Goal: Error: Use online tool/utility

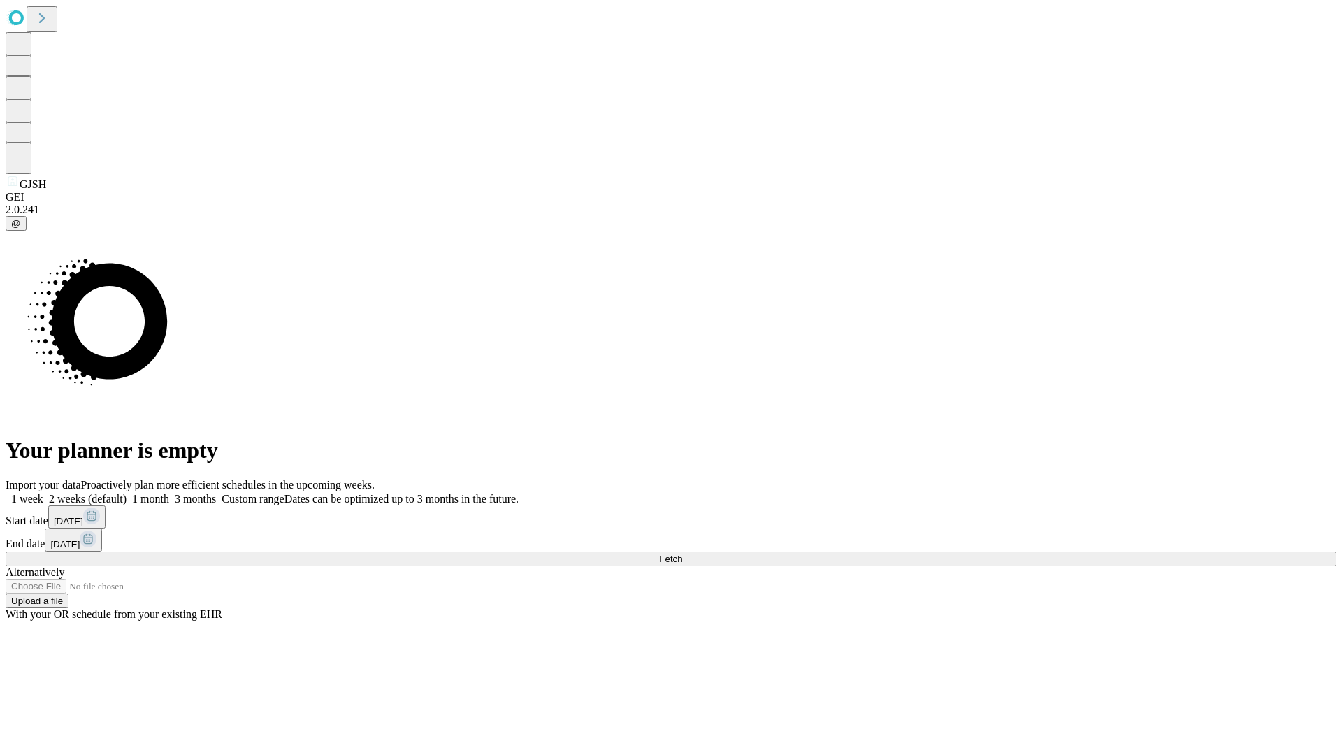
click at [682, 553] on span "Fetch" at bounding box center [670, 558] width 23 height 10
